Goal: Task Accomplishment & Management: Complete application form

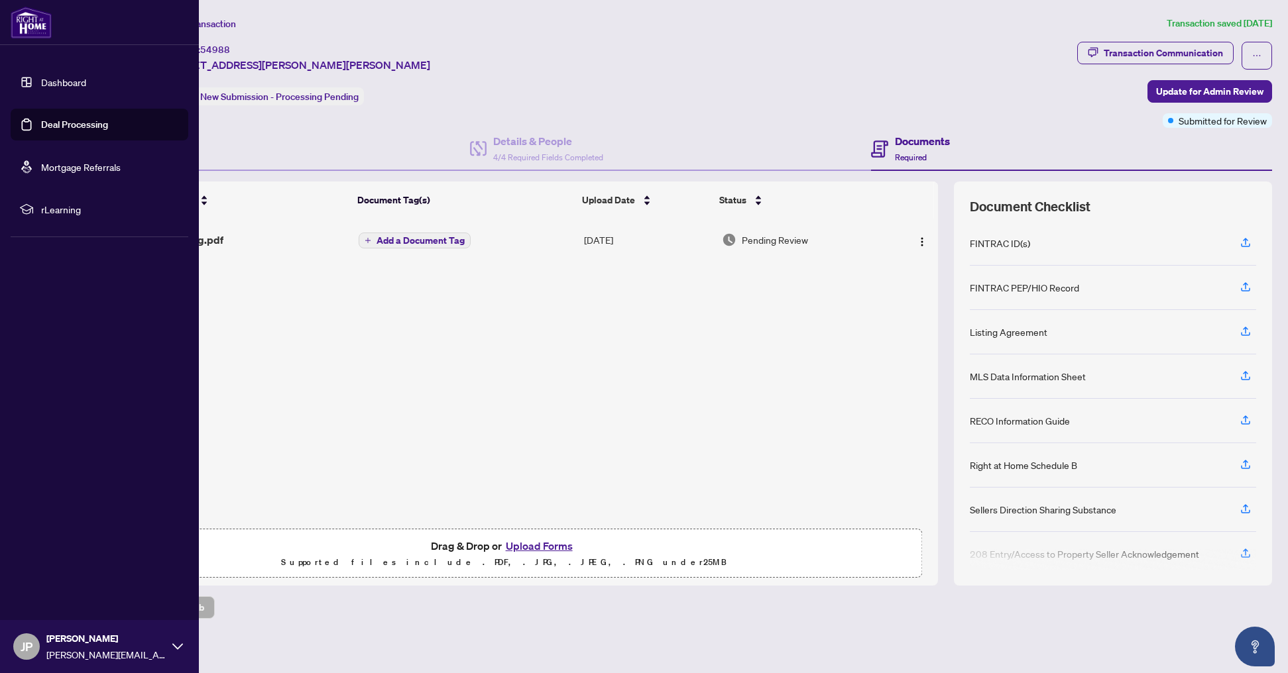
click at [70, 127] on link "Deal Processing" at bounding box center [74, 125] width 67 height 12
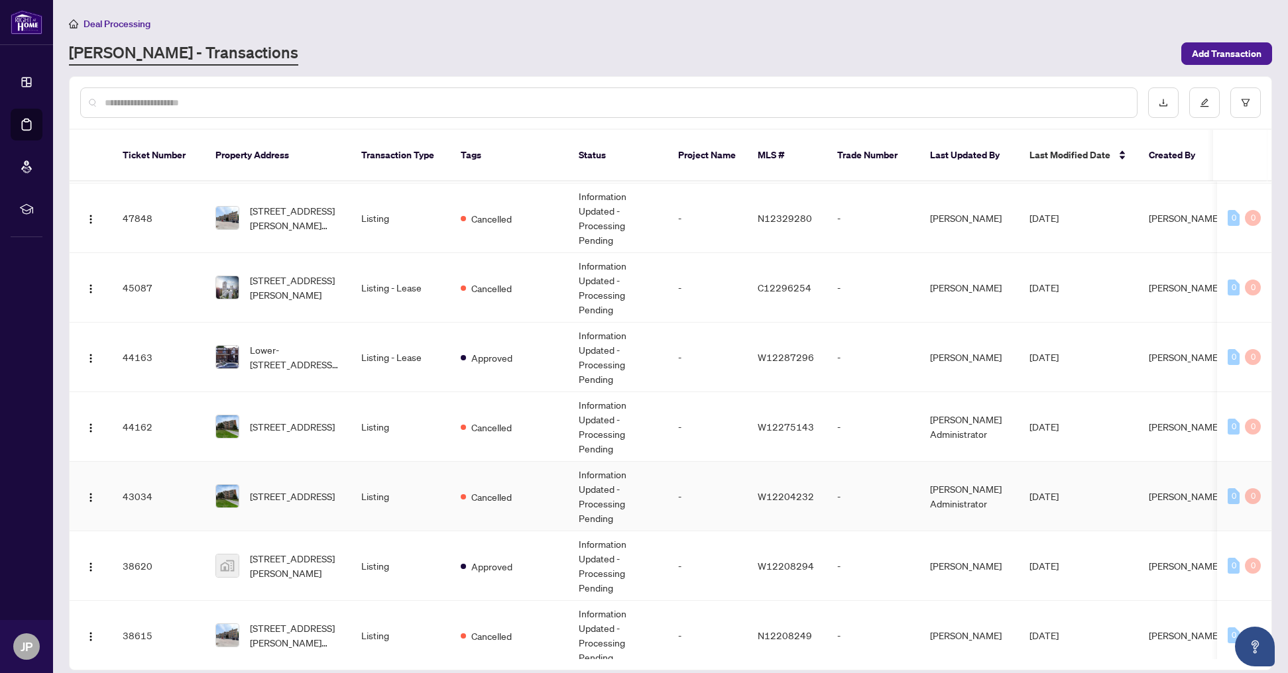
scroll to position [321, 0]
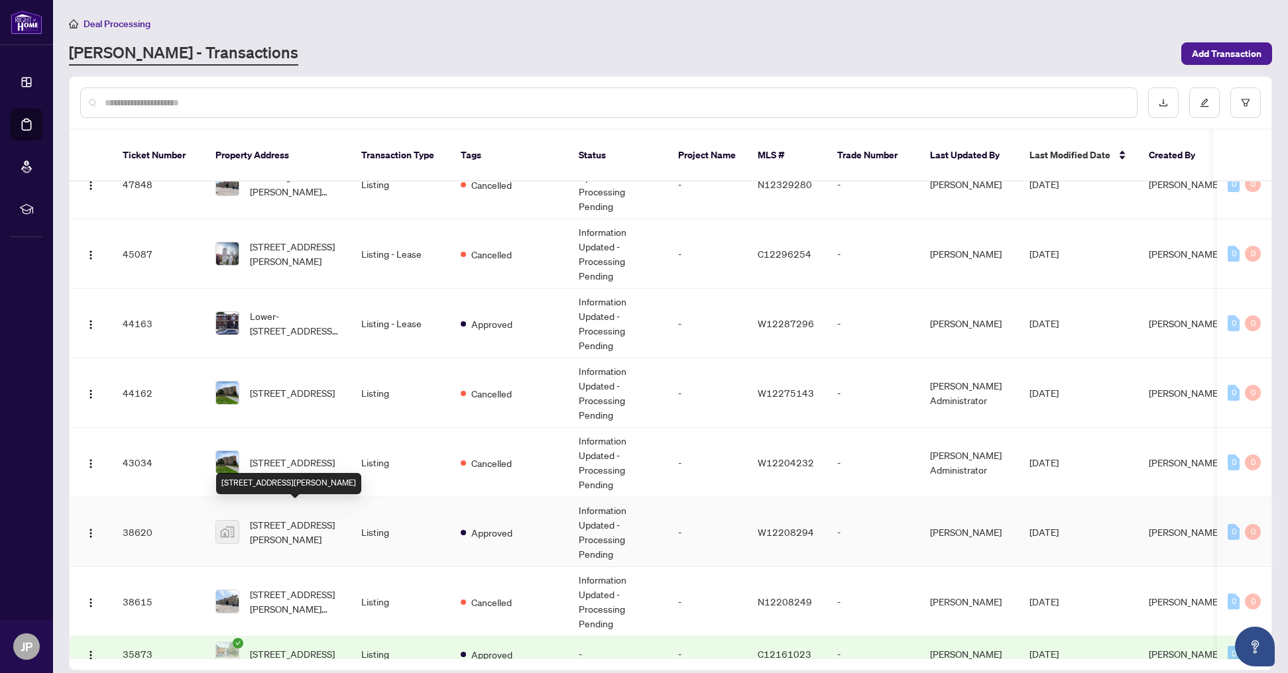
click at [308, 518] on span "[STREET_ADDRESS][PERSON_NAME]" at bounding box center [295, 532] width 90 height 29
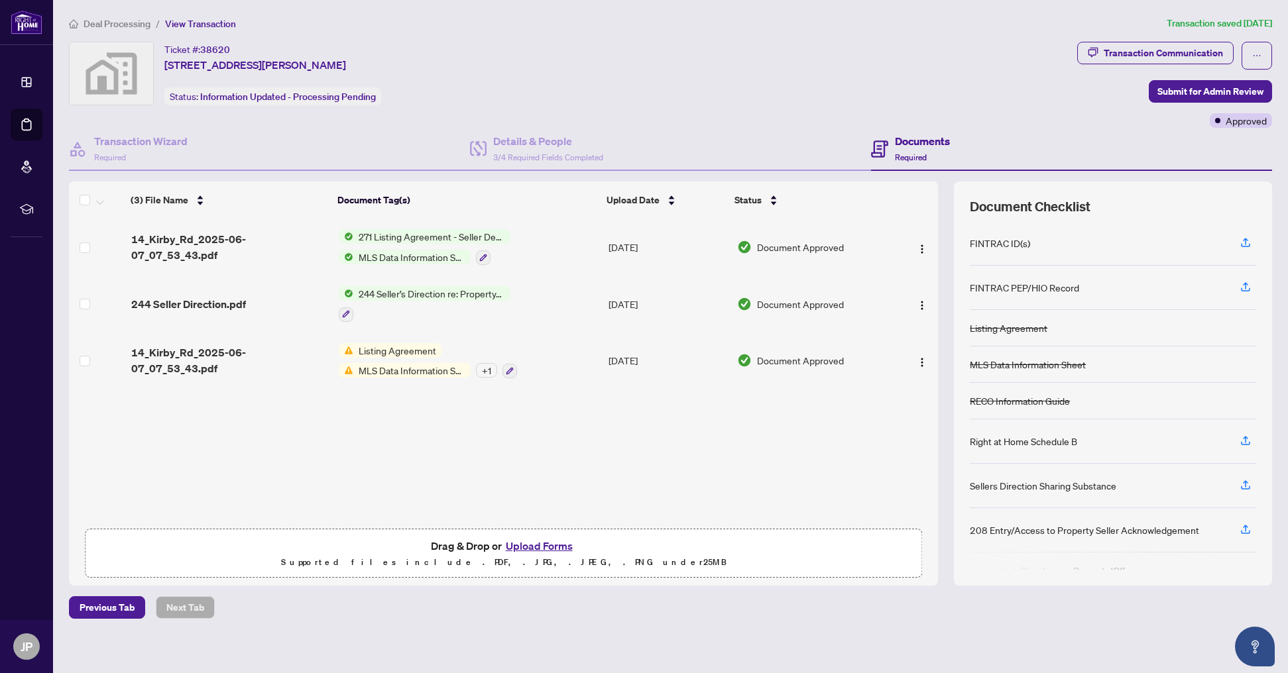
click at [553, 546] on button "Upload Forms" at bounding box center [539, 546] width 75 height 17
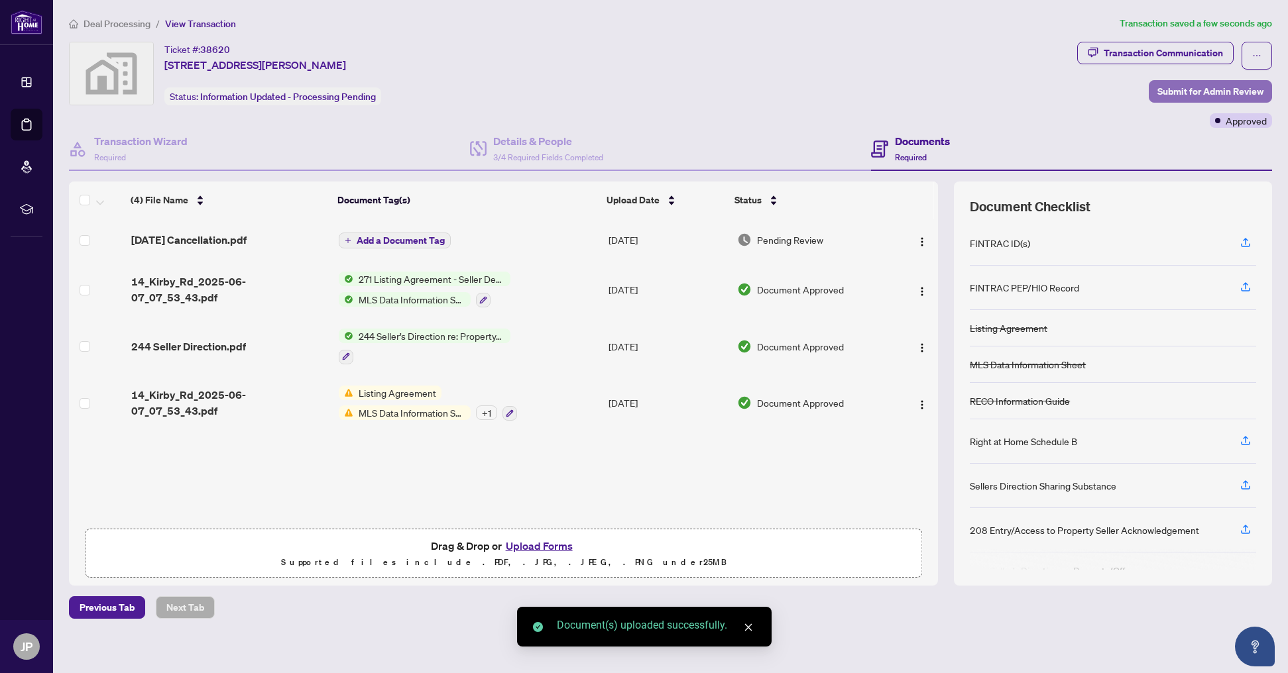
click at [1183, 93] on span "Submit for Admin Review" at bounding box center [1210, 91] width 106 height 21
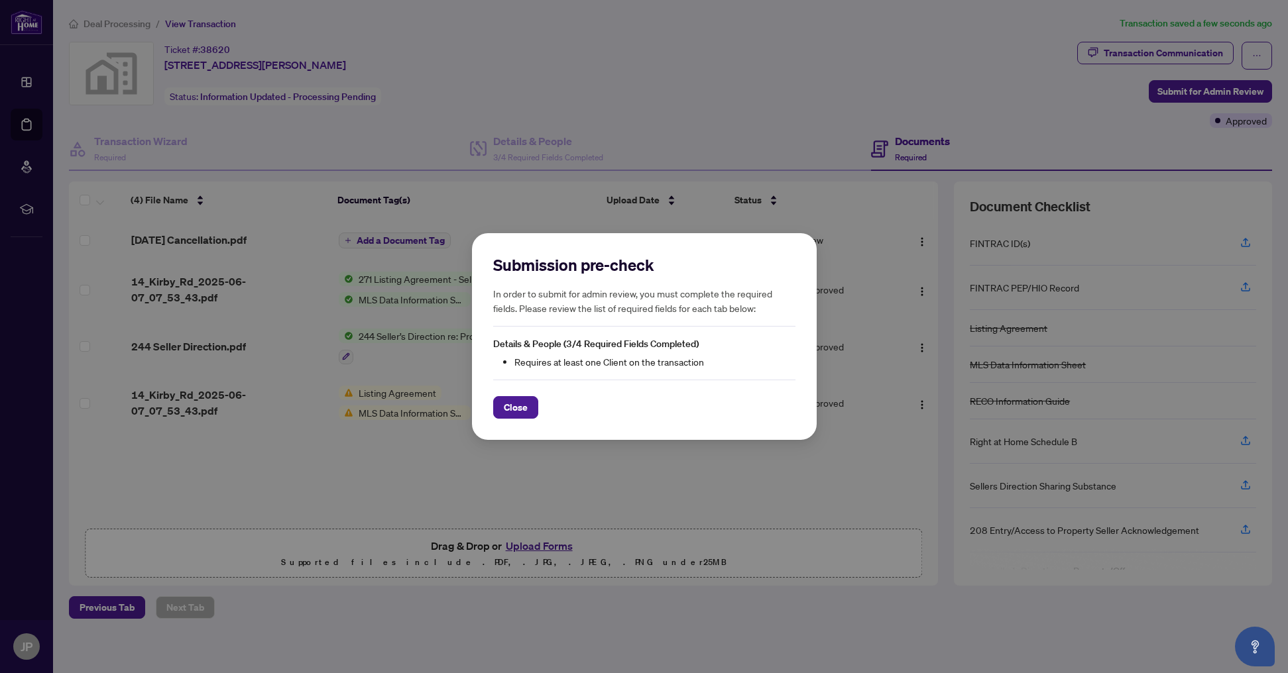
click at [515, 406] on span "Close" at bounding box center [516, 407] width 24 height 21
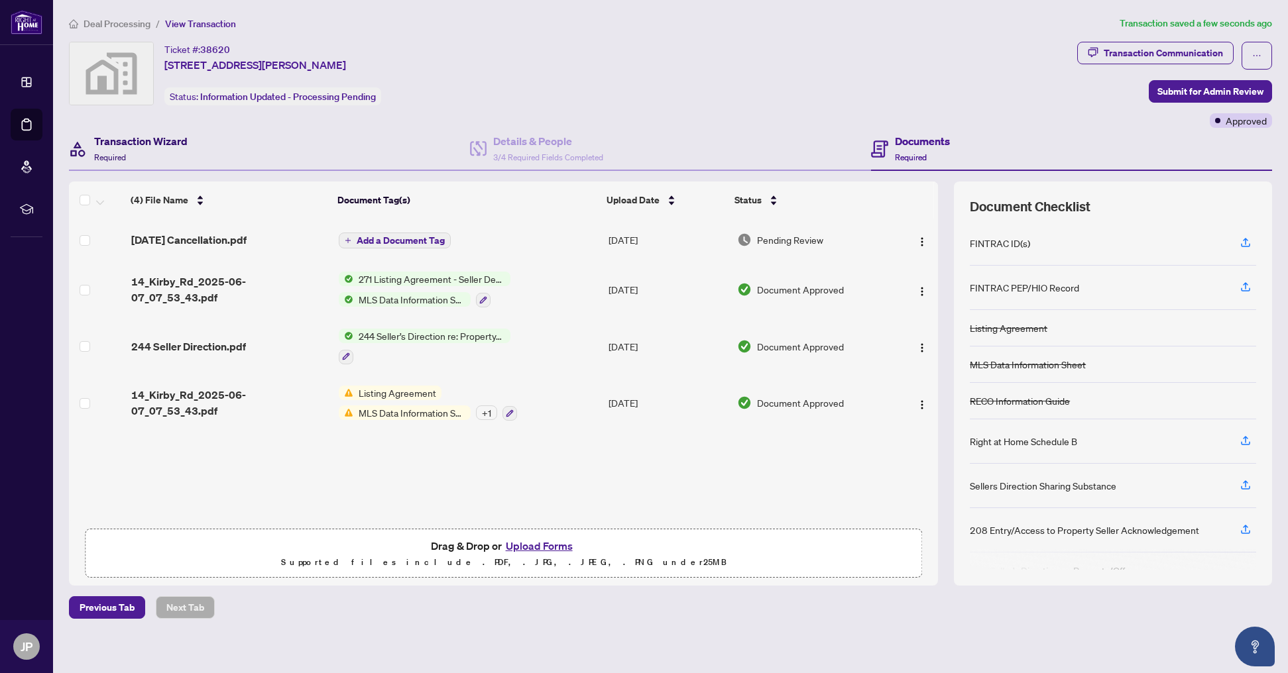
click at [162, 138] on h4 "Transaction Wizard" at bounding box center [140, 141] width 93 height 16
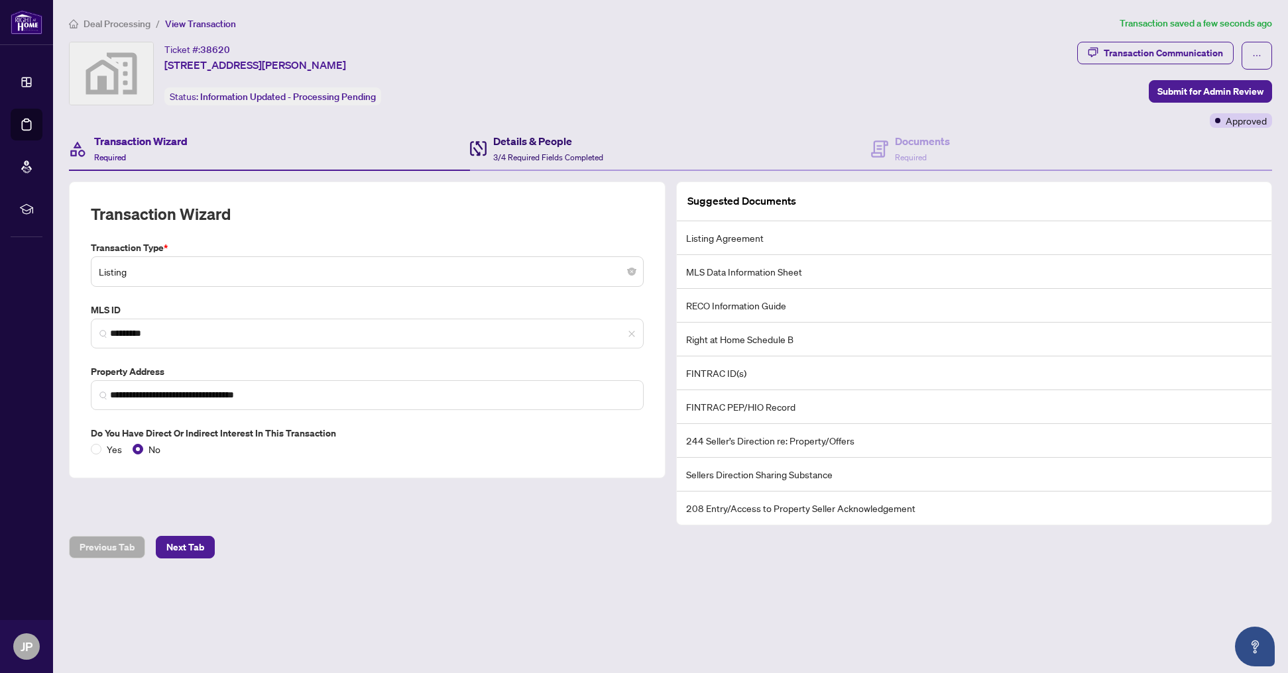
click at [526, 150] on div "Details & People 3/4 Required Fields Completed" at bounding box center [548, 148] width 110 height 31
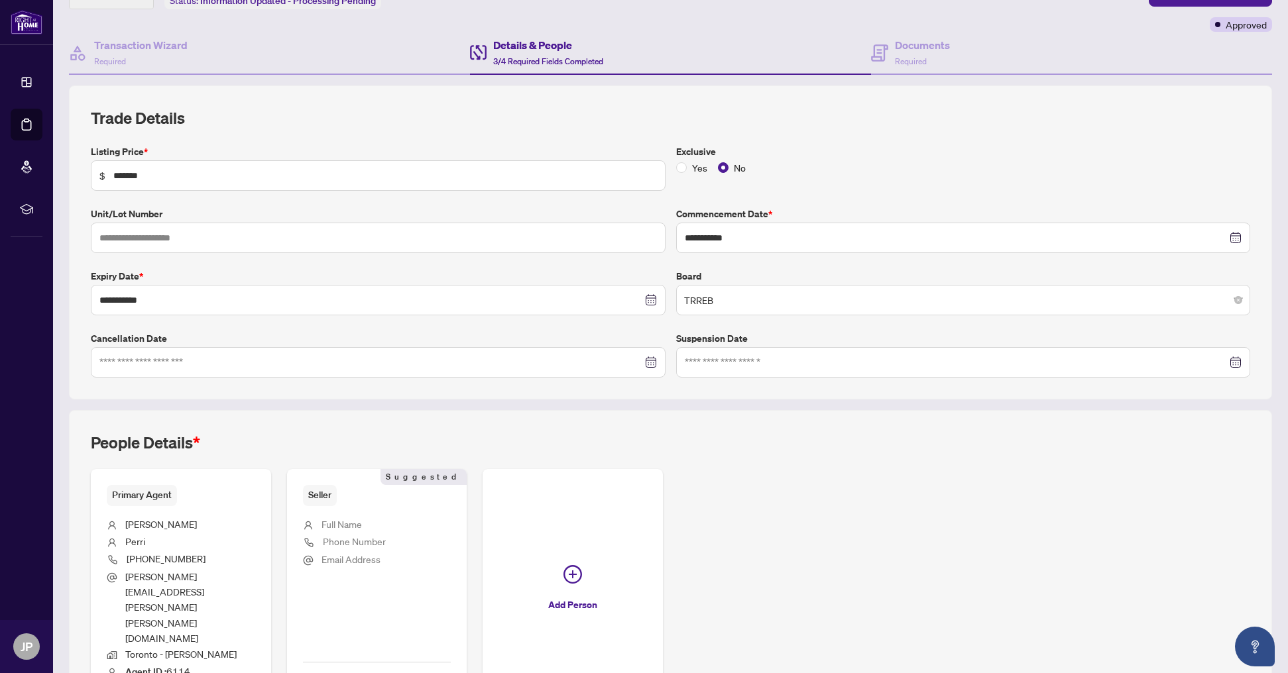
scroll to position [104, 0]
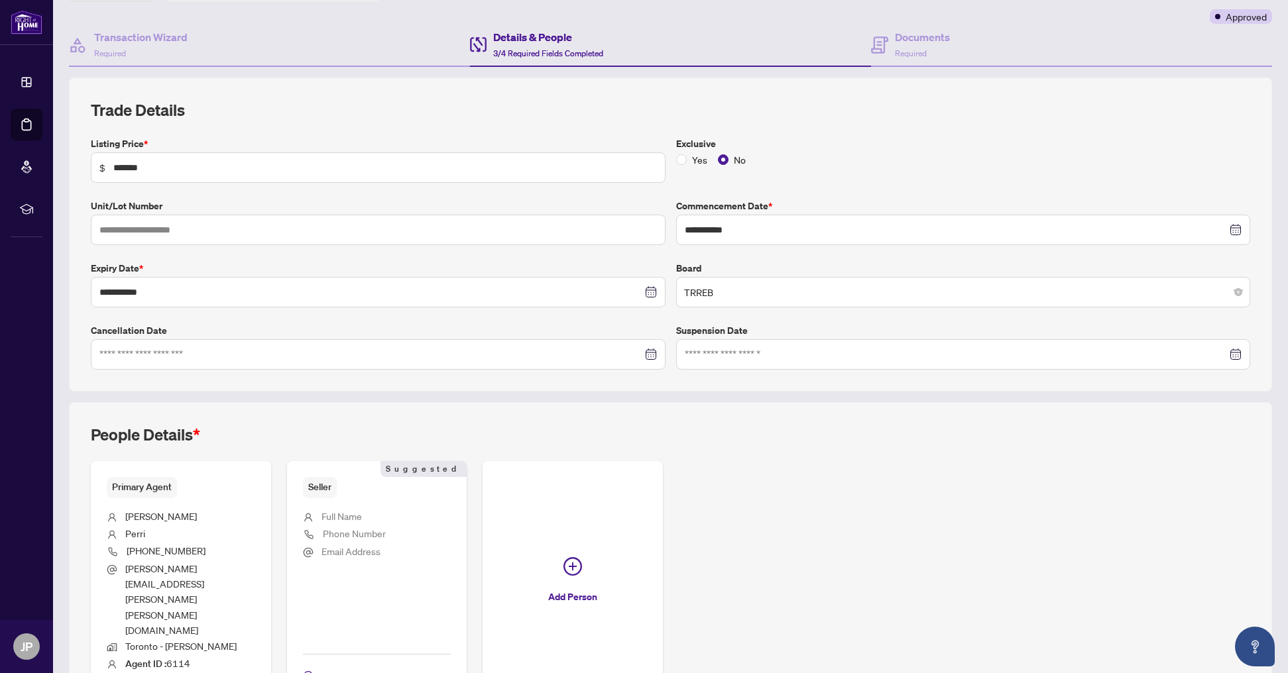
click at [350, 552] on span "Email Address" at bounding box center [350, 552] width 59 height 12
drag, startPoint x: 373, startPoint y: 496, endPoint x: 346, endPoint y: 539, distance: 50.9
click at [373, 496] on div "Seller Suggested" at bounding box center [377, 487] width 148 height 21
click at [341, 526] on span "Phone Number" at bounding box center [354, 533] width 63 height 15
click at [341, 519] on span "Full Name" at bounding box center [341, 516] width 40 height 12
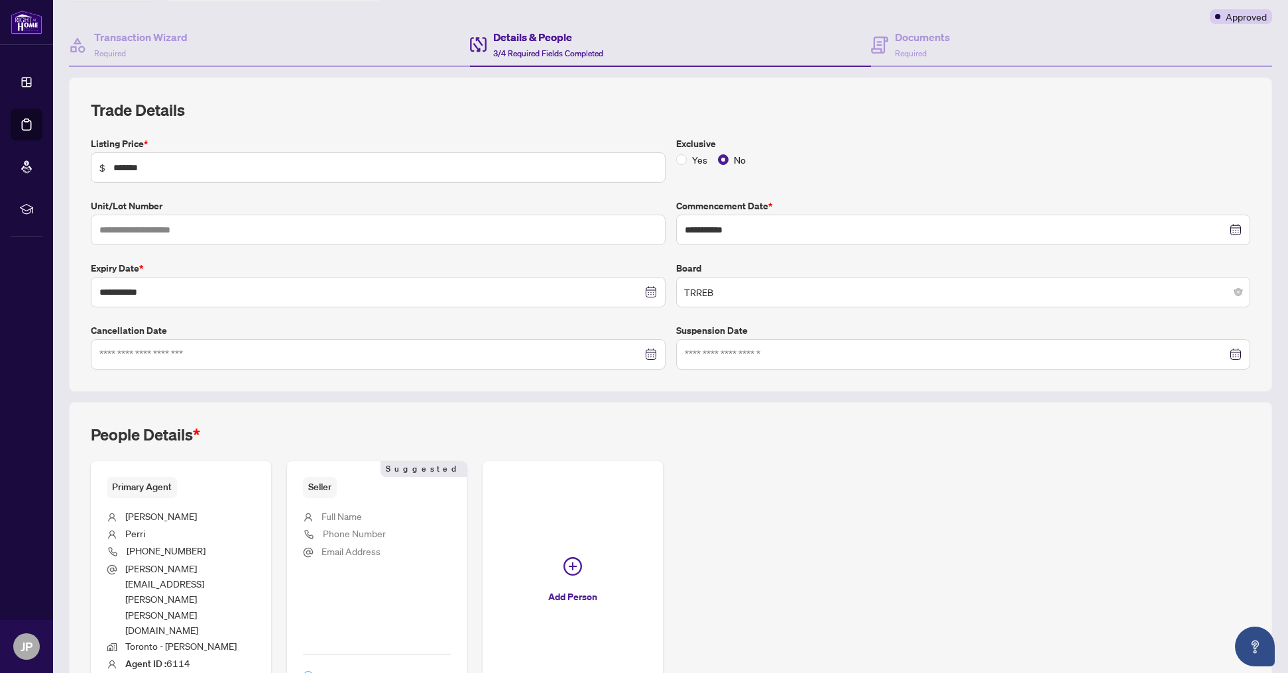
click at [353, 666] on span "Add Details" at bounding box center [343, 676] width 50 height 21
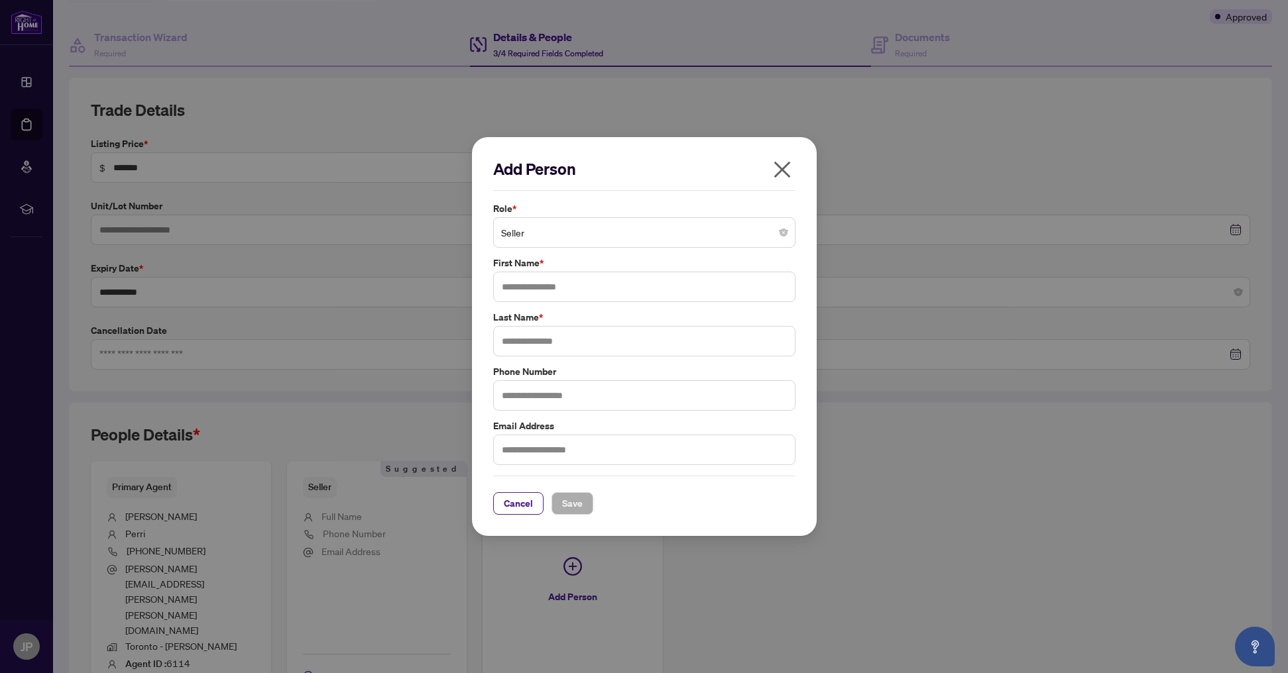
click at [564, 239] on span "Seller" at bounding box center [644, 232] width 286 height 25
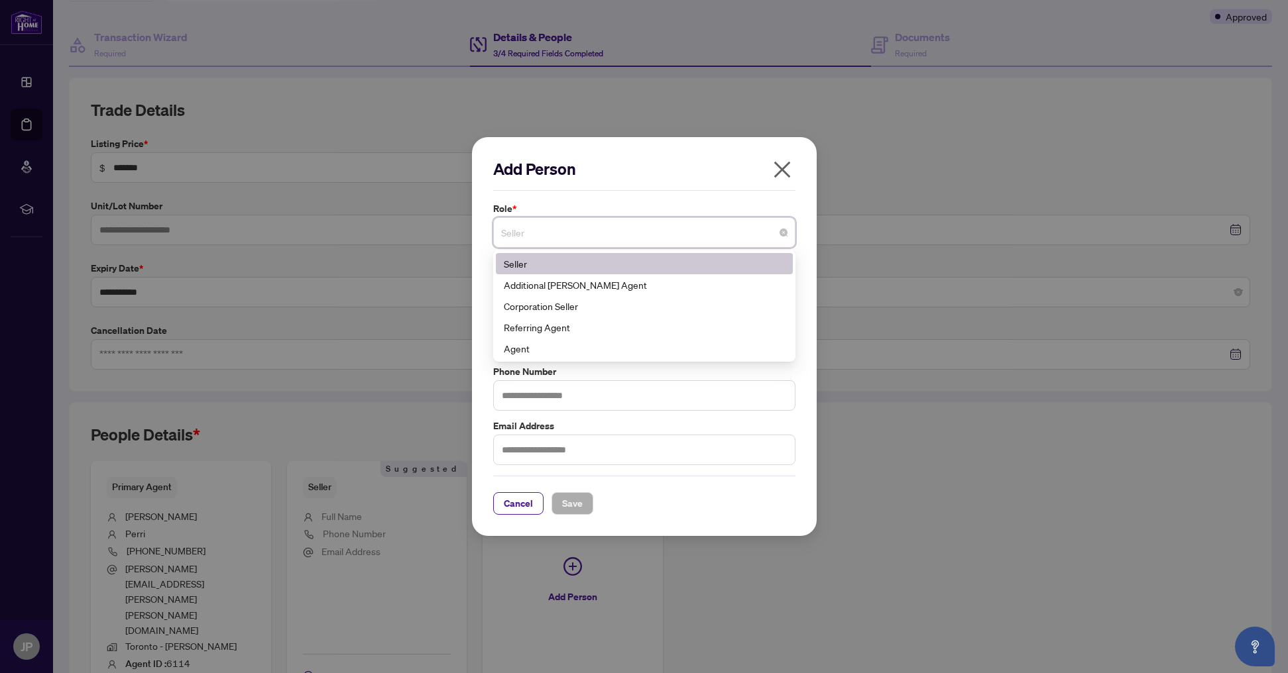
click at [518, 264] on div "Seller" at bounding box center [644, 264] width 281 height 15
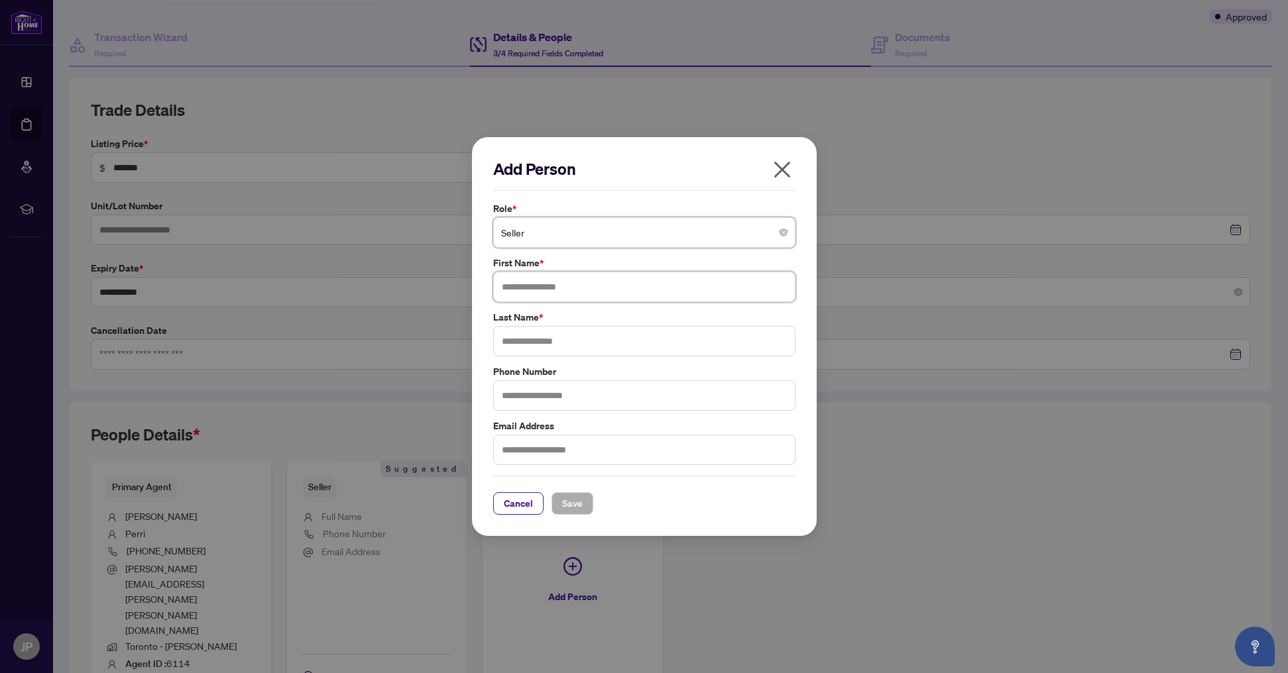
click at [532, 279] on input "text" at bounding box center [644, 287] width 302 height 30
drag, startPoint x: 522, startPoint y: 288, endPoint x: 477, endPoint y: 282, distance: 45.4
click at [477, 282] on div "Add Person Role * Seller 1 10 Seller Additional [PERSON_NAME] Agent Corporation…" at bounding box center [644, 336] width 345 height 399
paste input "*"
type input "******"
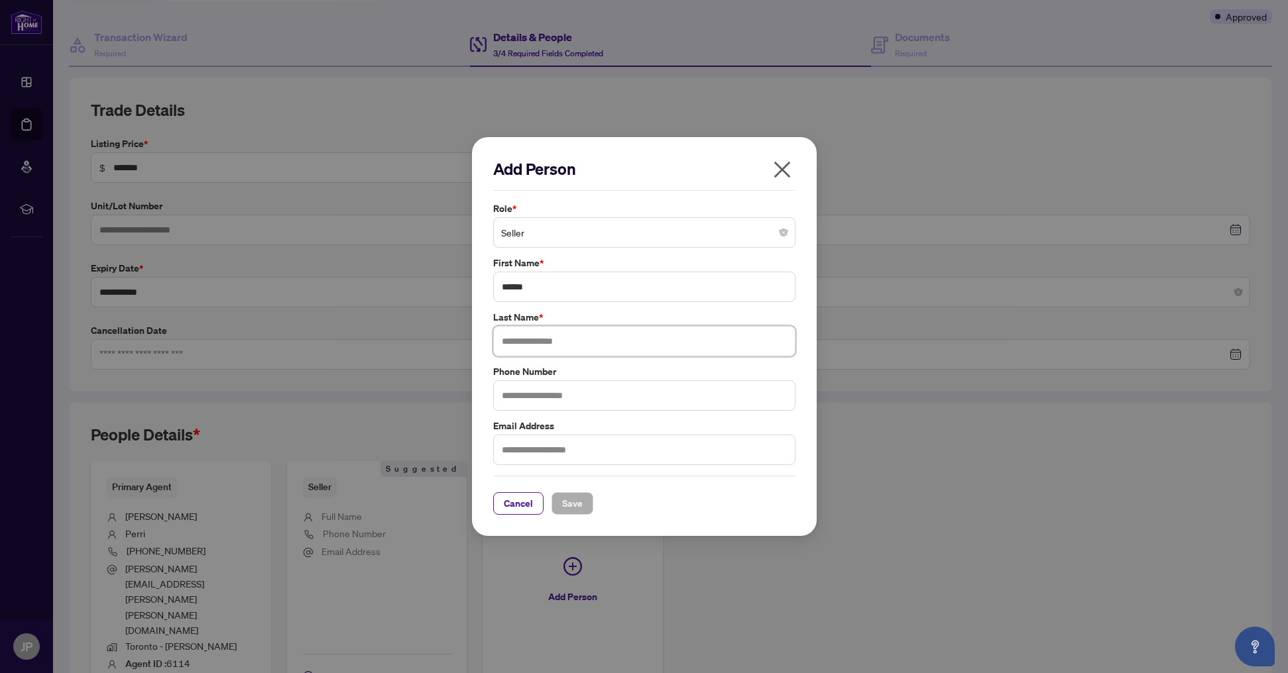
click at [532, 343] on input "text" at bounding box center [644, 341] width 302 height 30
type input "******"
click at [568, 502] on span "Save" at bounding box center [572, 503] width 21 height 21
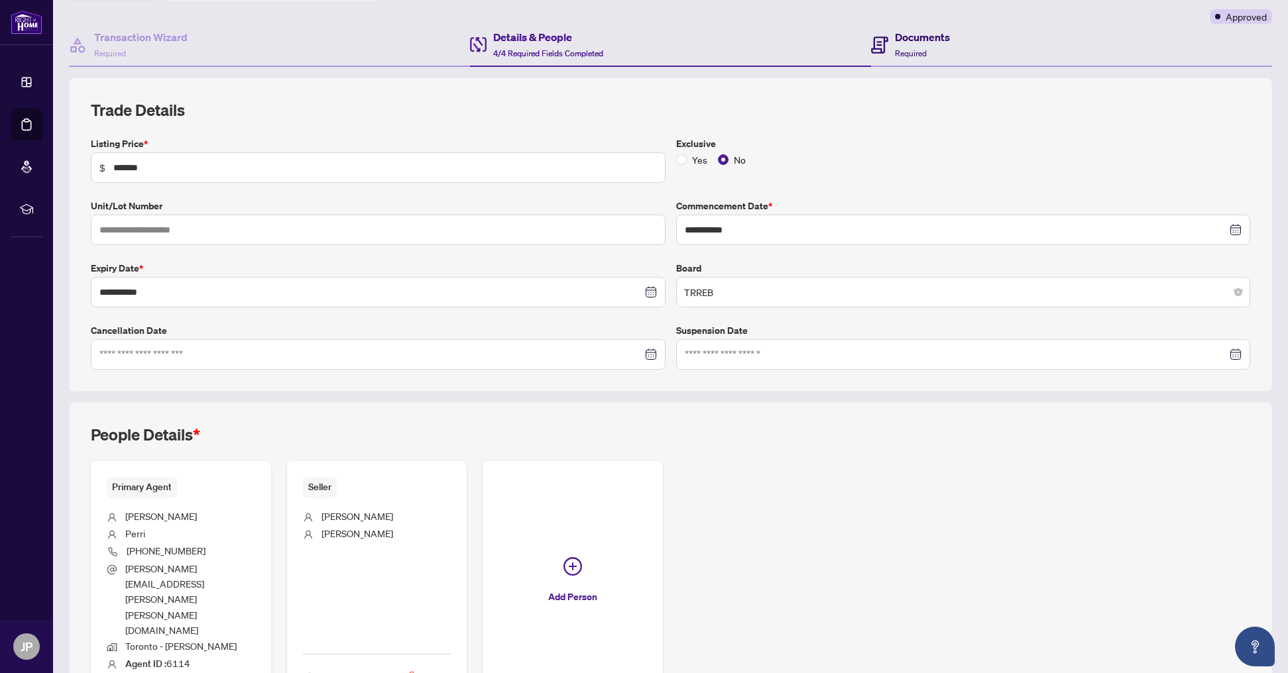
click at [935, 37] on h4 "Documents" at bounding box center [922, 37] width 55 height 16
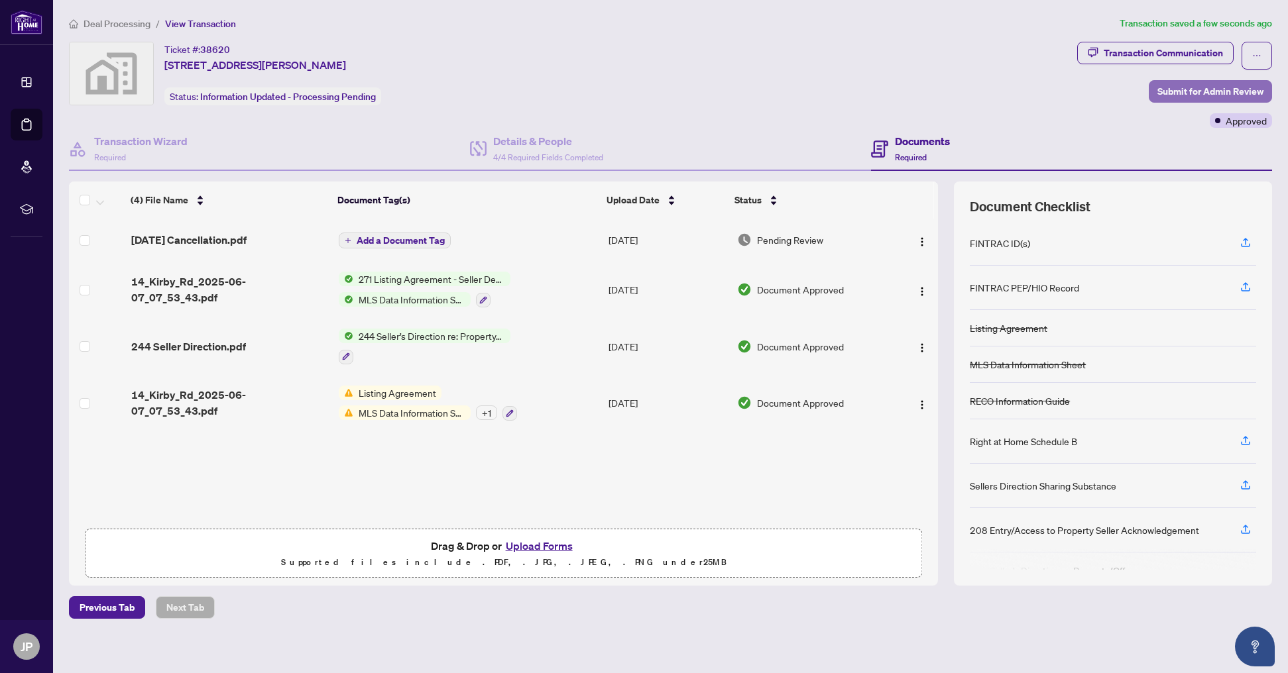
click at [1200, 93] on span "Submit for Admin Review" at bounding box center [1210, 91] width 106 height 21
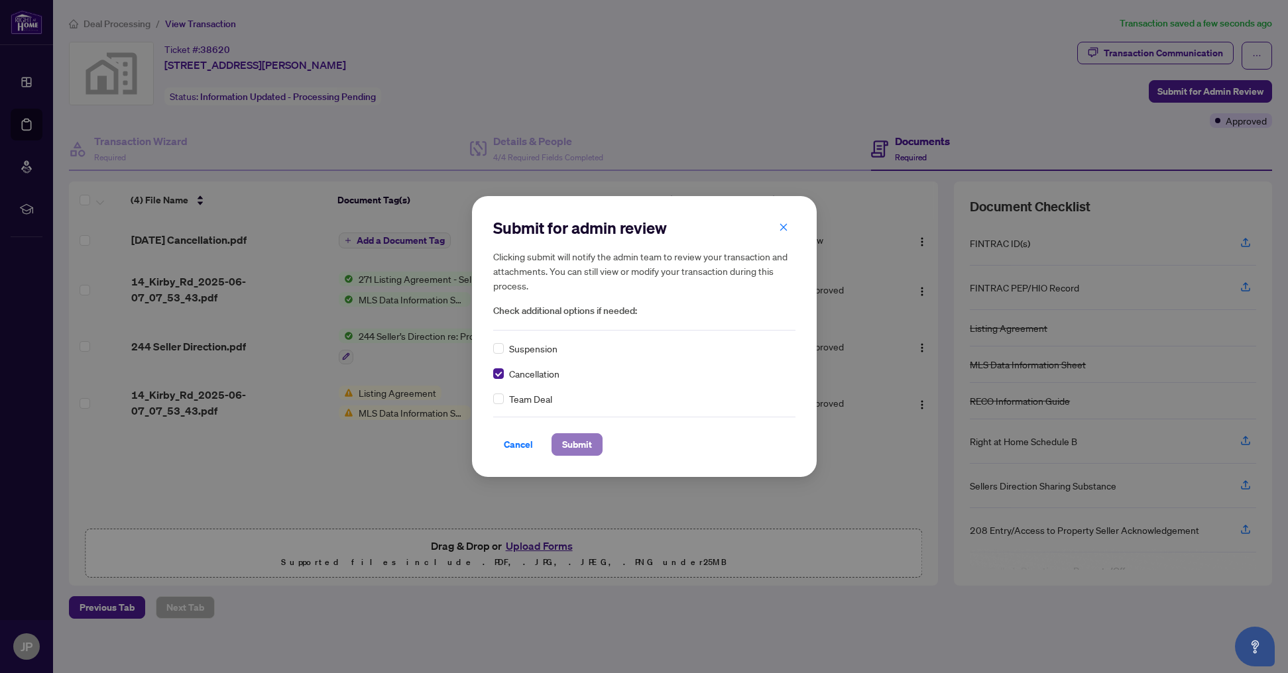
click at [573, 441] on span "Submit" at bounding box center [577, 444] width 30 height 21
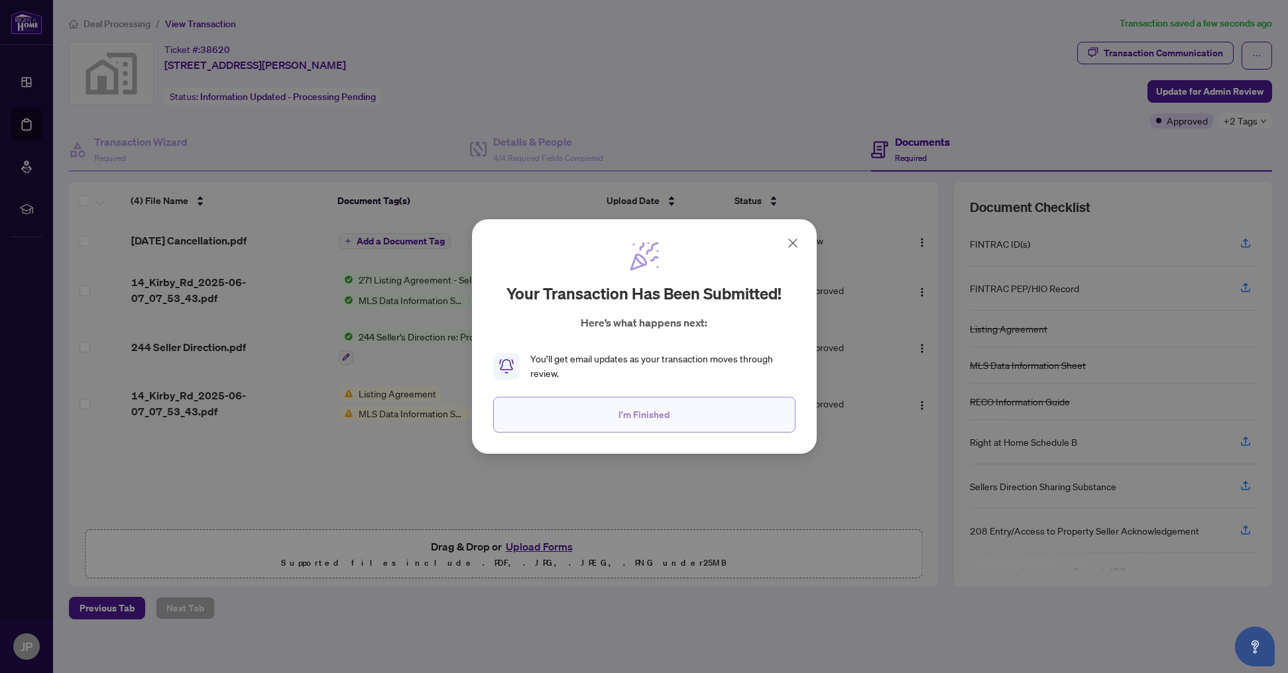
click at [646, 418] on span "I'm Finished" at bounding box center [643, 414] width 51 height 21
